Goal: Information Seeking & Learning: Learn about a topic

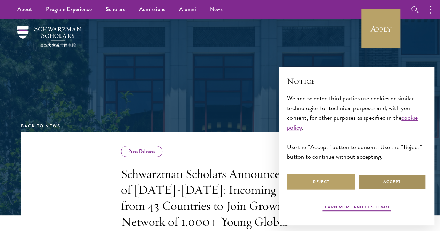
click at [395, 183] on button "Accept" at bounding box center [392, 182] width 68 height 16
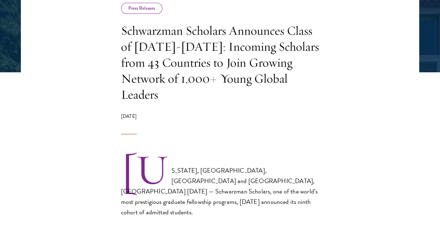
scroll to position [150, 0]
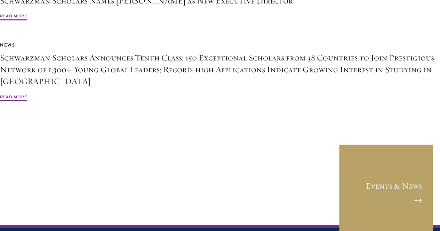
scroll to position [1896, 0]
